Goal: Submit feedback/report problem

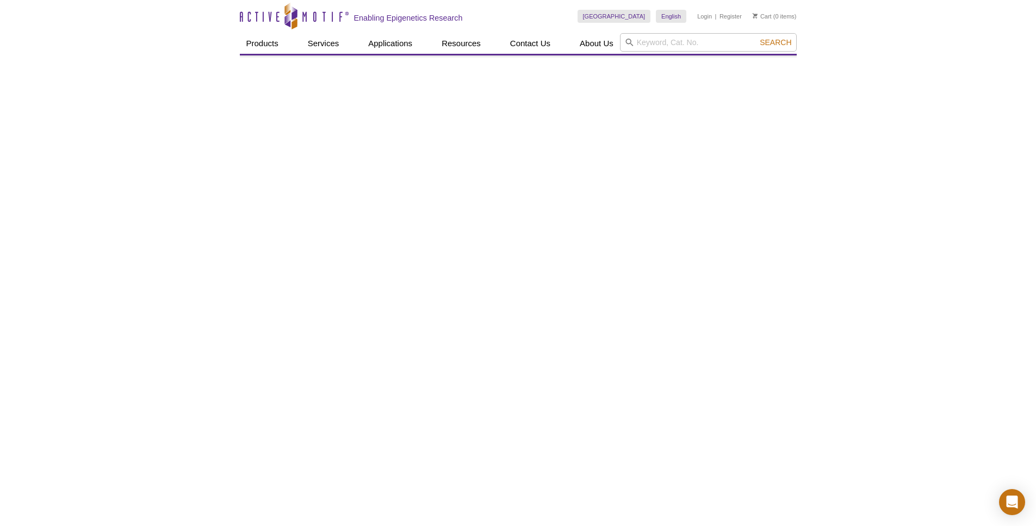
drag, startPoint x: 2, startPoint y: 75, endPoint x: 26, endPoint y: 75, distance: 23.9
click at [26, 75] on div "Active Motif Logo Enabling Epigenetics Research 0 Search Skip to content Active…" at bounding box center [518, 534] width 1036 height 1069
